Goal: Task Accomplishment & Management: Manage account settings

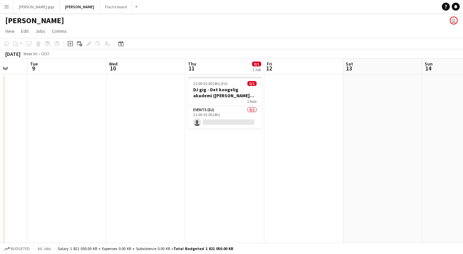
scroll to position [0, 209]
click at [199, 112] on app-card-role "Events (DJ) 0/1 21:00-01:00 (4h) single-neutral-actions" at bounding box center [226, 117] width 74 height 22
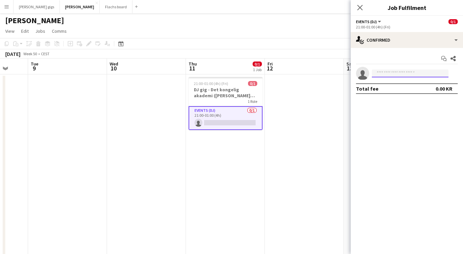
click at [378, 71] on input at bounding box center [410, 73] width 77 height 8
click at [398, 77] on input "*****" at bounding box center [410, 73] width 77 height 8
click at [397, 77] on input "*****" at bounding box center [410, 73] width 77 height 8
type input "*"
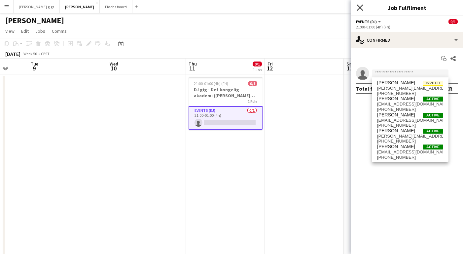
click at [361, 6] on icon "Close pop-in" at bounding box center [360, 7] width 6 height 6
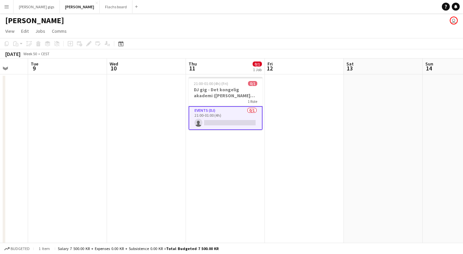
click at [299, 127] on app-date-cell at bounding box center [304, 180] width 79 height 212
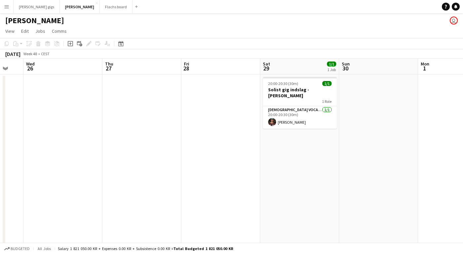
scroll to position [0, 272]
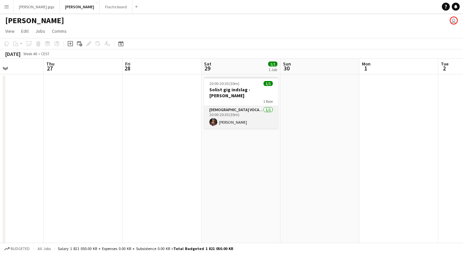
click at [222, 114] on app-card-role "[DEMOGRAPHIC_DATA] Vocal + Guitar [DATE] 20:00-20:30 (30m) [PERSON_NAME]" at bounding box center [241, 117] width 74 height 22
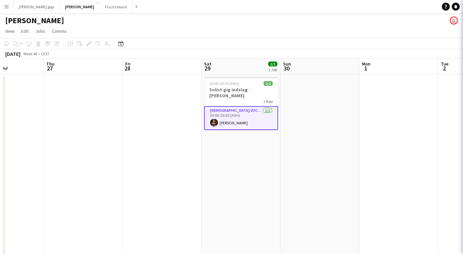
click at [173, 129] on app-date-cell at bounding box center [162, 180] width 79 height 212
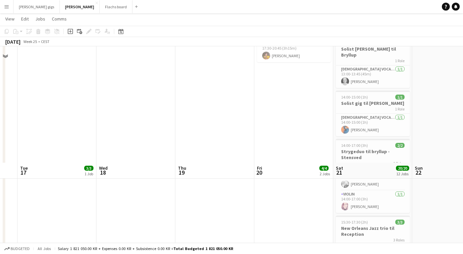
scroll to position [0, 0]
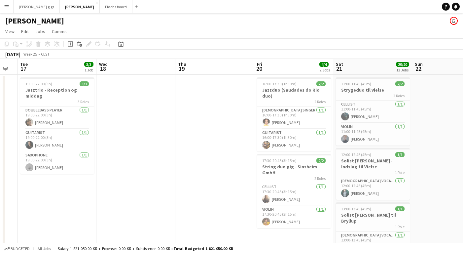
click at [4, 9] on app-icon "Menu" at bounding box center [6, 6] width 5 height 5
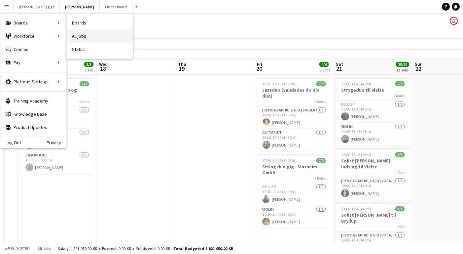
click at [87, 37] on link "All jobs" at bounding box center [100, 35] width 66 height 13
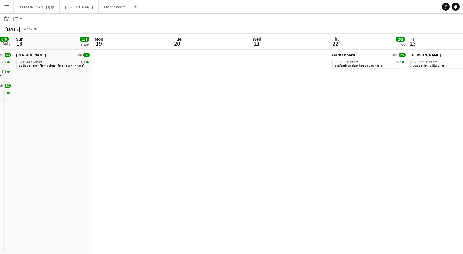
scroll to position [0, 206]
